Goal: Information Seeking & Learning: Find contact information

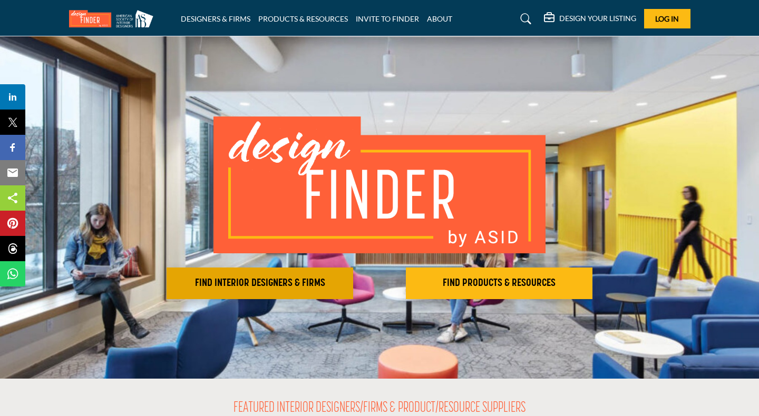
click at [251, 277] on button "FIND INTERIOR DESIGNERS & FIRMS" at bounding box center [259, 284] width 186 height 32
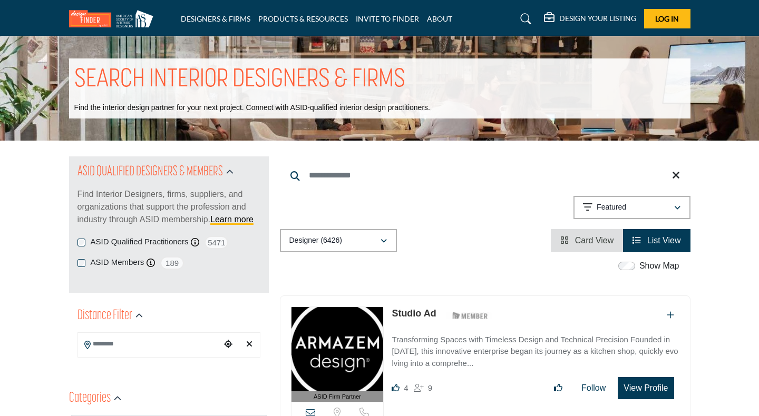
scroll to position [26, 0]
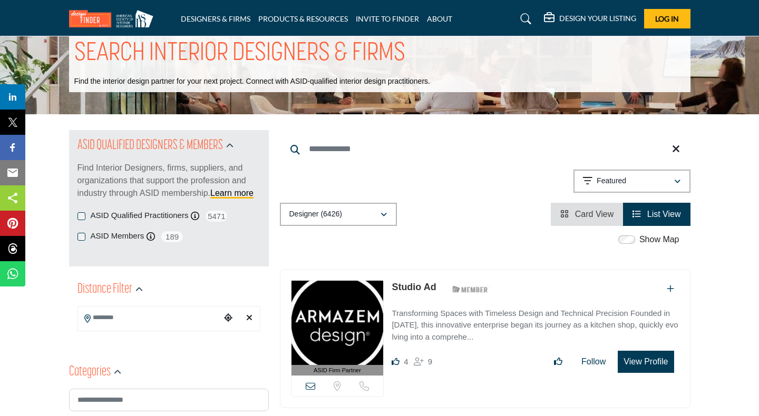
click at [176, 318] on input "Search Location" at bounding box center [149, 318] width 142 height 21
click at [170, 319] on input "Search Location" at bounding box center [149, 318] width 142 height 21
click at [158, 355] on span "Select Country" at bounding box center [162, 349] width 152 height 13
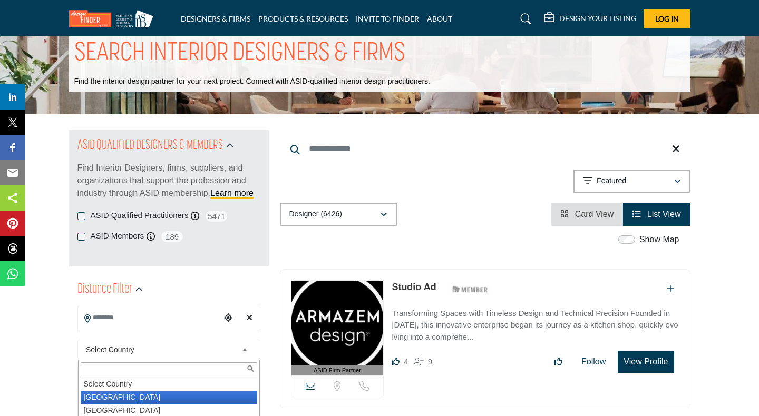
click at [123, 396] on li "United States" at bounding box center [169, 397] width 176 height 13
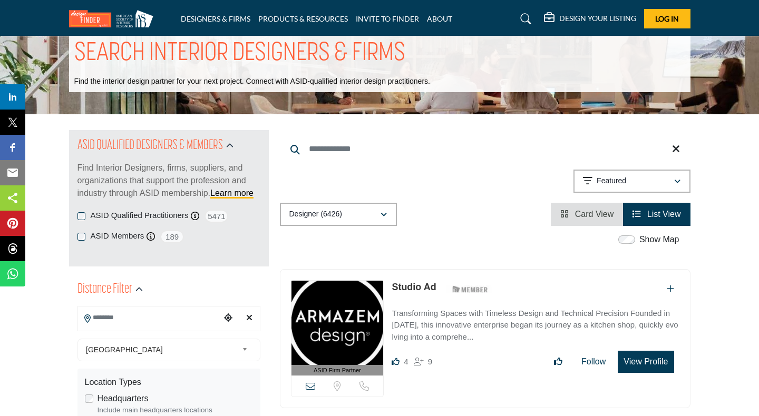
click at [112, 299] on h2 "Distance Filter" at bounding box center [104, 289] width 55 height 19
type input "***"
click at [110, 328] on input "Search Location" at bounding box center [149, 318] width 142 height 21
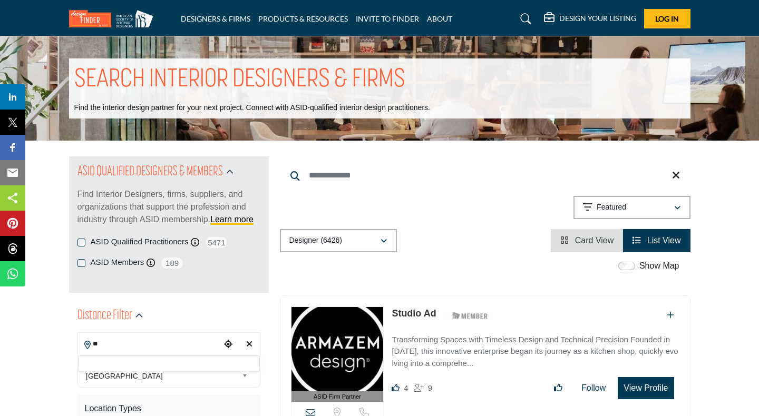
type input "*"
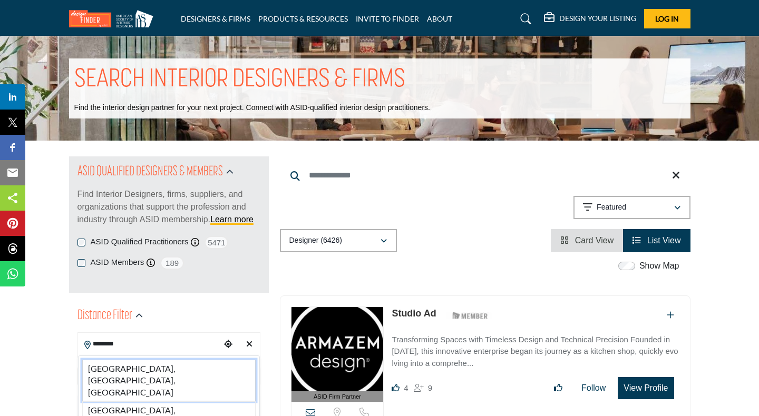
click at [136, 372] on li "Columbus, OH, USA" at bounding box center [168, 381] width 173 height 42
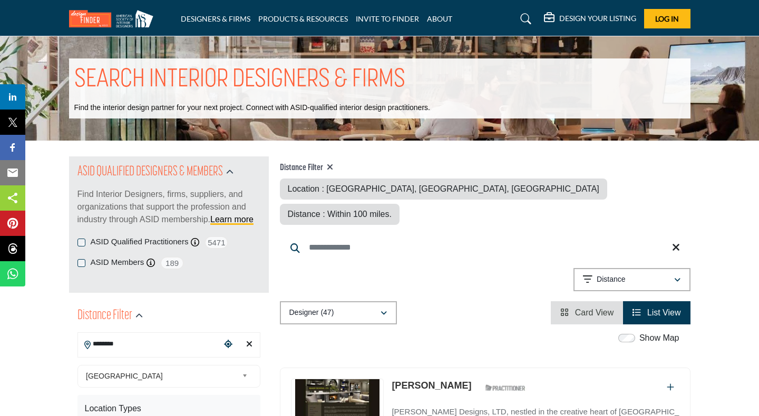
type input "**********"
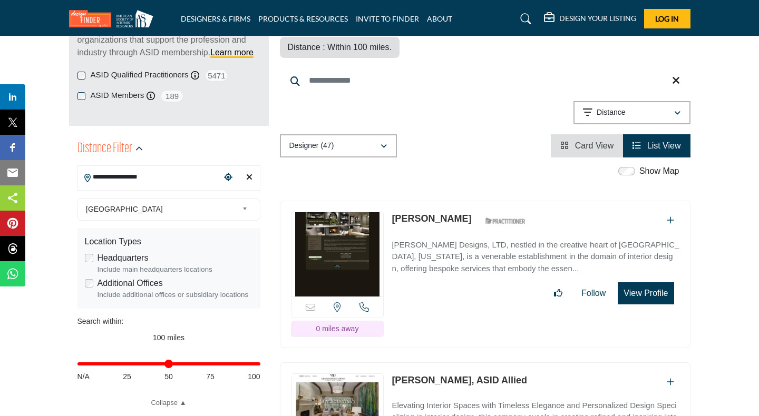
scroll to position [168, 0]
drag, startPoint x: 254, startPoint y: 365, endPoint x: 129, endPoint y: 388, distance: 127.6
click at [129, 365] on input "Distance in miles" at bounding box center [168, 363] width 183 height 2
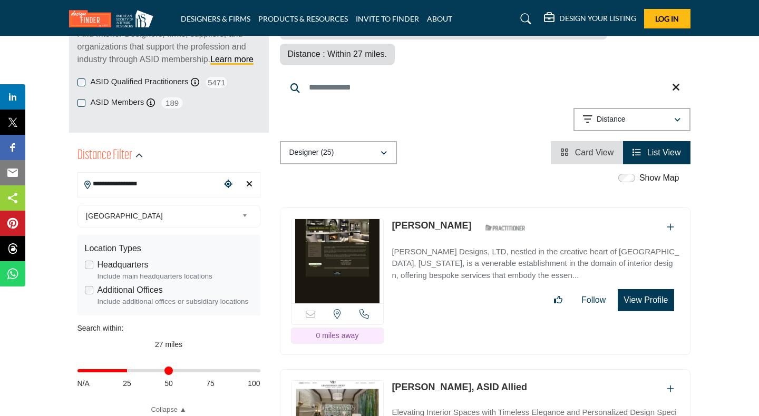
scroll to position [161, 0]
drag, startPoint x: 130, startPoint y: 369, endPoint x: 121, endPoint y: 368, distance: 9.0
click at [121, 369] on input "Distance in miles" at bounding box center [168, 370] width 183 height 2
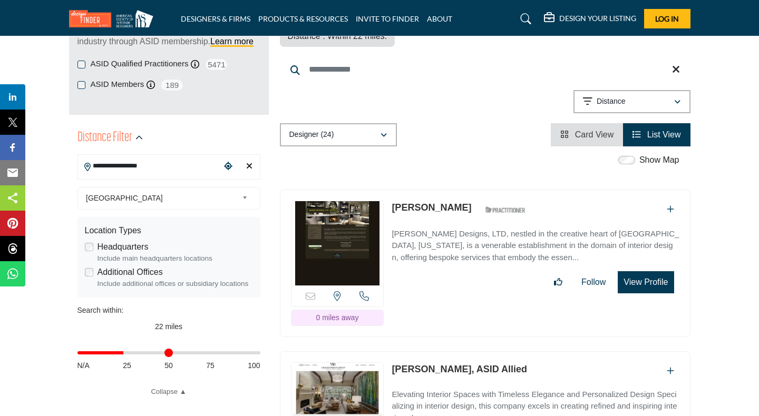
drag, startPoint x: 122, startPoint y: 356, endPoint x: 126, endPoint y: 361, distance: 6.7
type input "**"
click at [126, 354] on input "Distance in miles" at bounding box center [168, 353] width 183 height 2
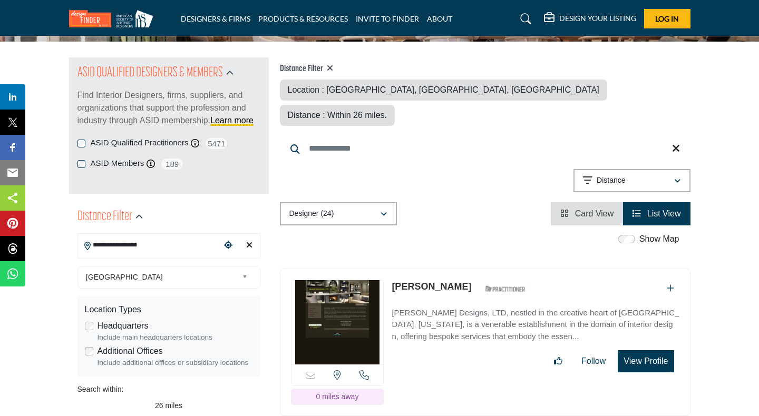
scroll to position [102, 0]
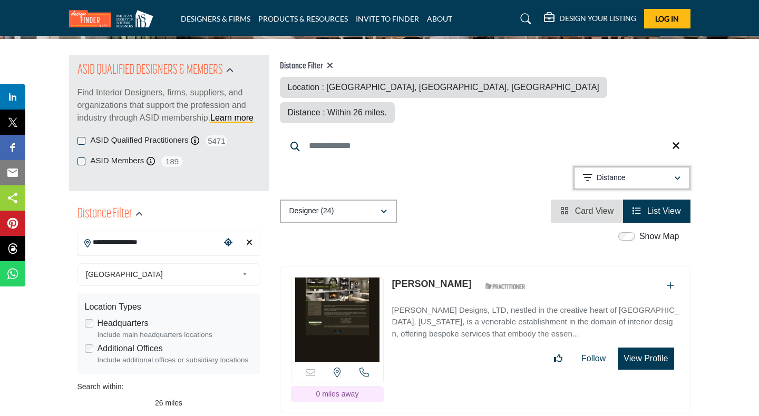
click at [685, 166] on button "Distance" at bounding box center [631, 177] width 117 height 23
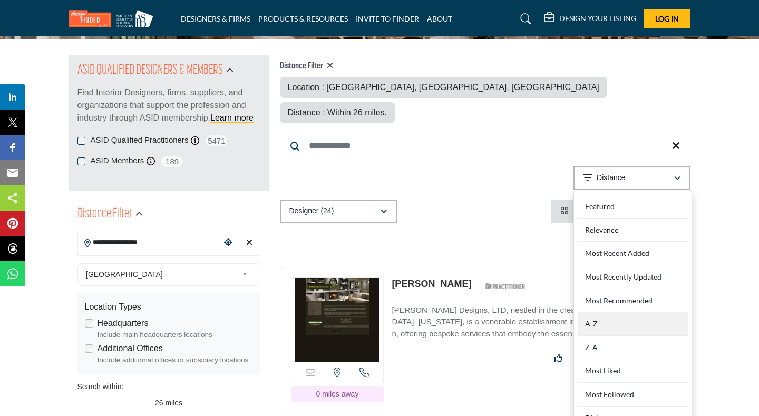
click at [607, 312] on div "A-Z" at bounding box center [632, 324] width 110 height 24
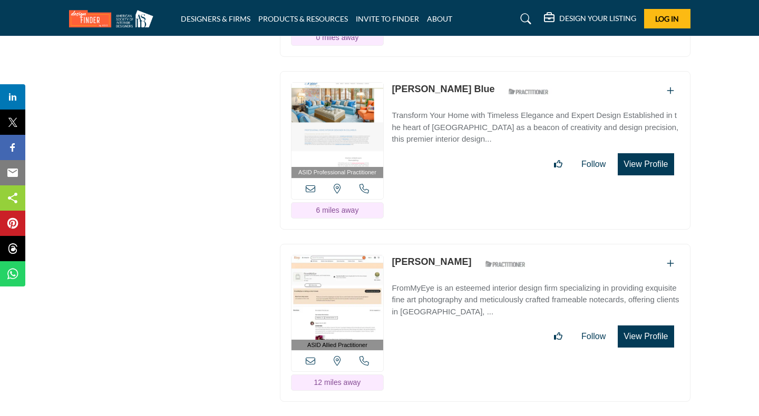
scroll to position [3235, 0]
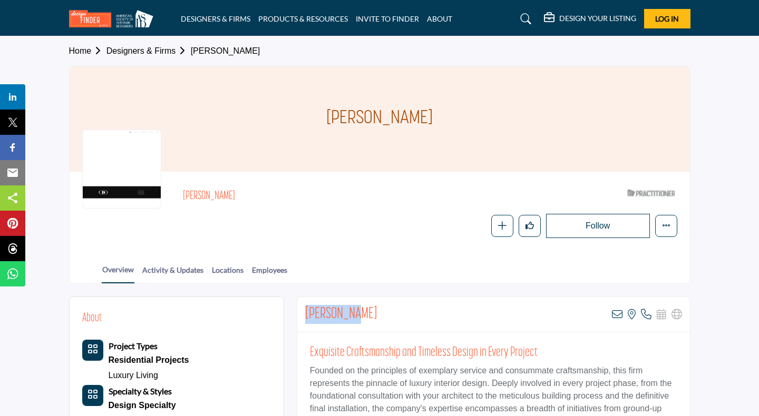
drag, startPoint x: 358, startPoint y: 315, endPoint x: 299, endPoint y: 310, distance: 59.2
click at [299, 310] on div "David Berg View email address of this listing View the location of this listing" at bounding box center [493, 314] width 392 height 35
copy h2 "David Berg"
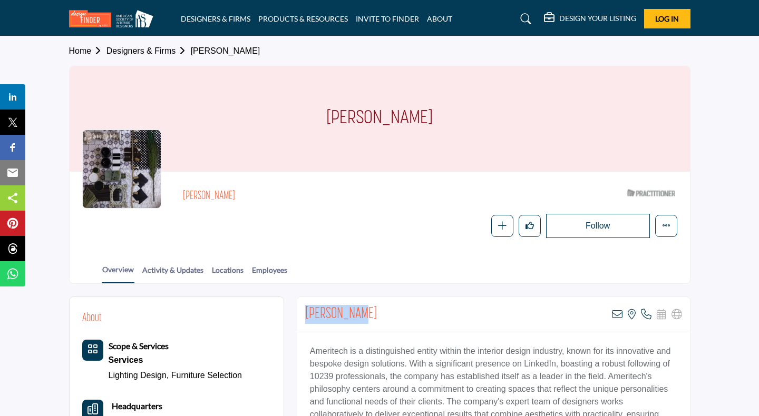
drag, startPoint x: 367, startPoint y: 315, endPoint x: 300, endPoint y: 310, distance: 66.5
click at [300, 310] on div "Karen James View email address of this listing View the location of this listin…" at bounding box center [493, 314] width 392 height 35
copy h2 "Karen James"
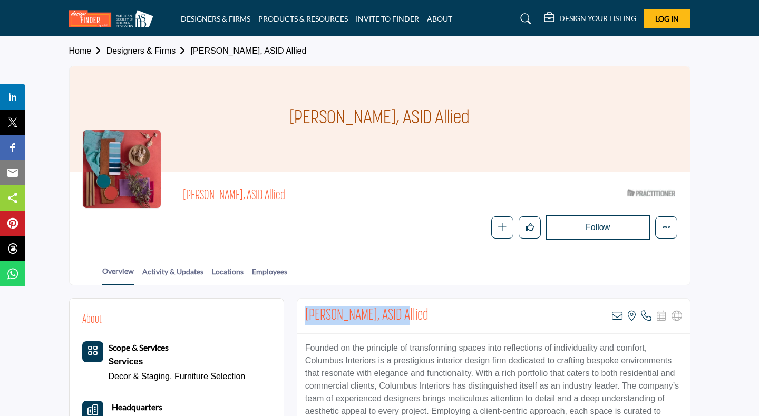
drag, startPoint x: 406, startPoint y: 313, endPoint x: 292, endPoint y: 309, distance: 113.4
copy h2 "[PERSON_NAME], ASID"
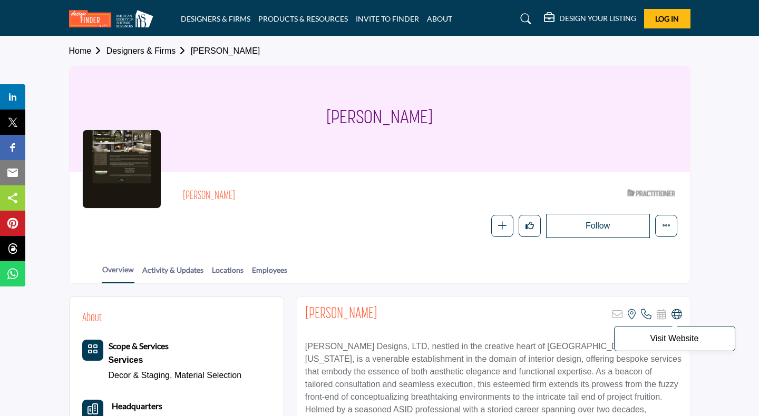
click at [680, 316] on icon at bounding box center [676, 314] width 11 height 11
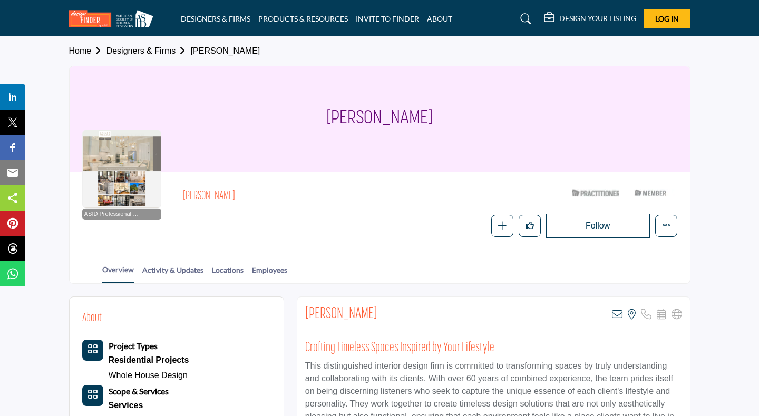
drag, startPoint x: 397, startPoint y: 308, endPoint x: 306, endPoint y: 307, distance: 91.1
click at [306, 307] on div "Bethany Metcalf View email address of this listing View the location of this li…" at bounding box center [493, 314] width 392 height 35
copy h2 "Bethany Metcalf"
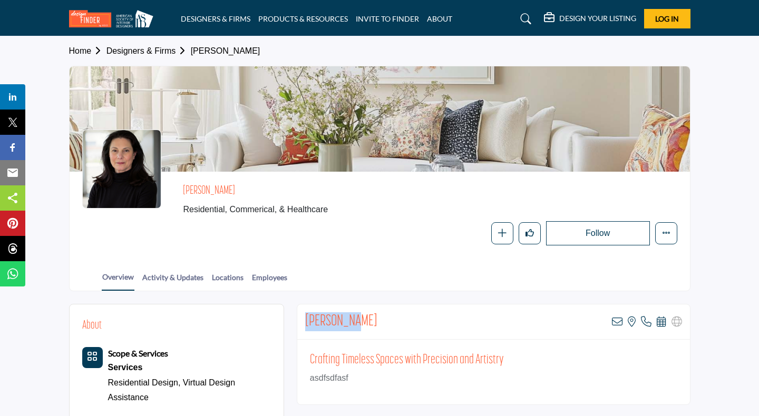
drag, startPoint x: 357, startPoint y: 324, endPoint x: 303, endPoint y: 321, distance: 53.8
click at [303, 321] on div "Jenny Bova View email address of this listing View the location of this listing" at bounding box center [493, 322] width 392 height 35
copy h2 "Jenny Bova"
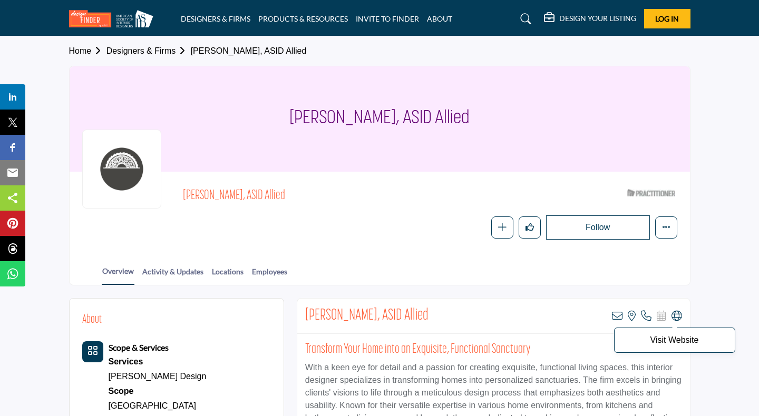
click at [677, 313] on icon at bounding box center [676, 316] width 11 height 11
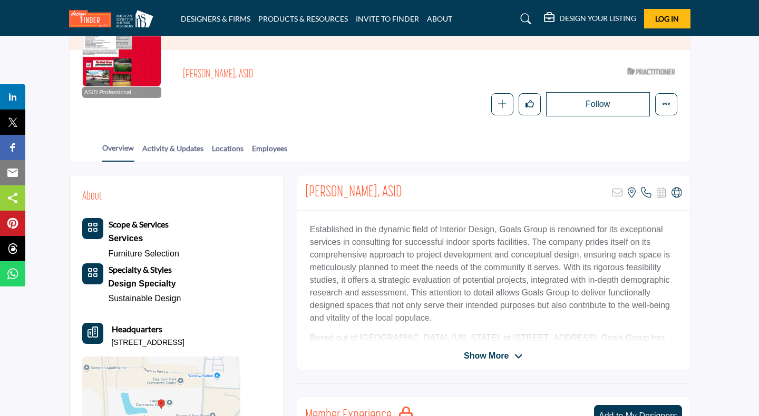
scroll to position [120, 0]
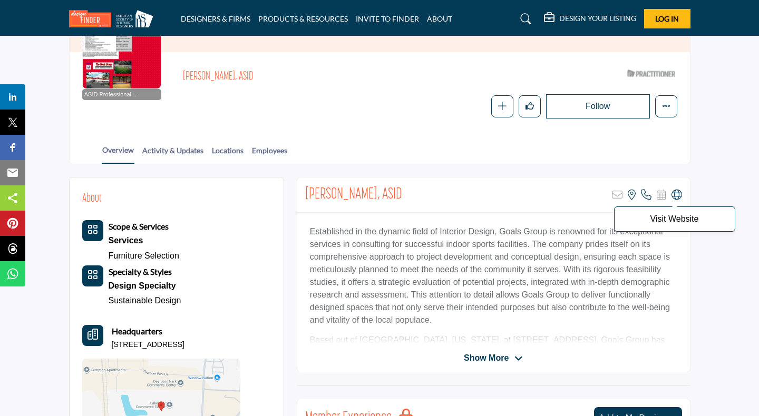
click at [673, 196] on icon at bounding box center [676, 195] width 11 height 11
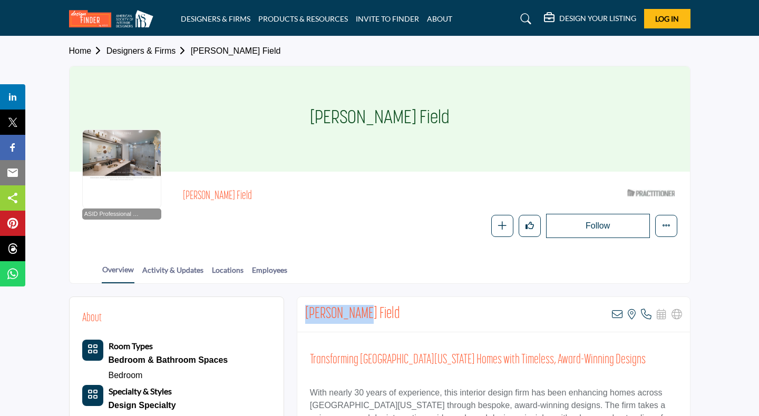
drag, startPoint x: 356, startPoint y: 316, endPoint x: 306, endPoint y: 310, distance: 50.4
click at [306, 310] on div "Kellie Field View email address of this listing View the location of this listi…" at bounding box center [493, 314] width 392 height 35
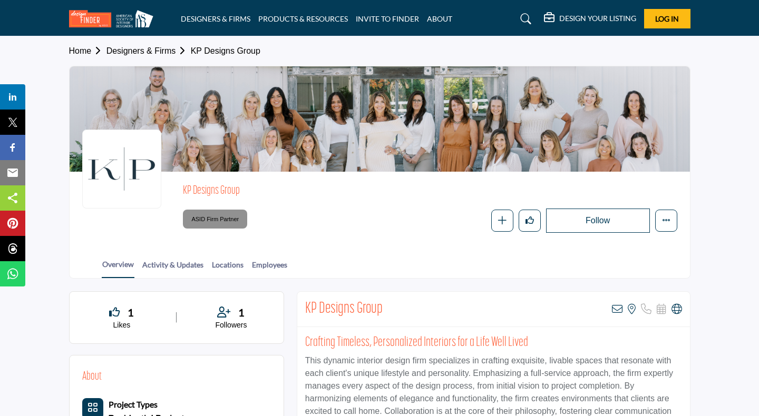
scroll to position [37, 0]
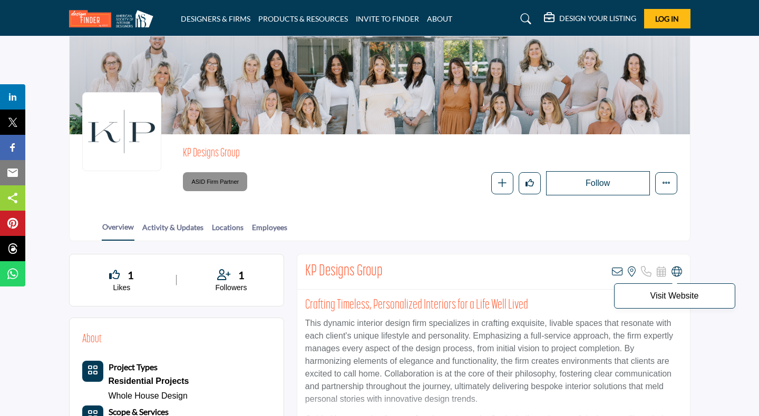
click at [675, 271] on icon at bounding box center [676, 272] width 11 height 11
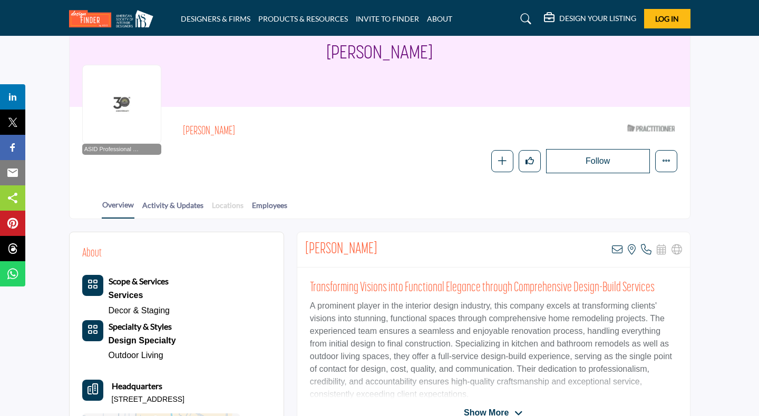
scroll to position [68, 0]
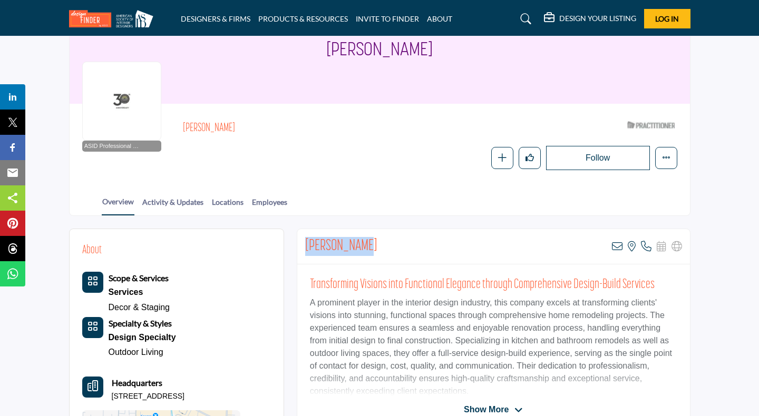
drag, startPoint x: 364, startPoint y: 246, endPoint x: 299, endPoint y: 241, distance: 65.5
click at [299, 241] on div "Laura Watson View email address of this listing View the location of this listi…" at bounding box center [493, 246] width 392 height 35
copy h2 "Laura Watson"
